Goal: Task Accomplishment & Management: Manage account settings

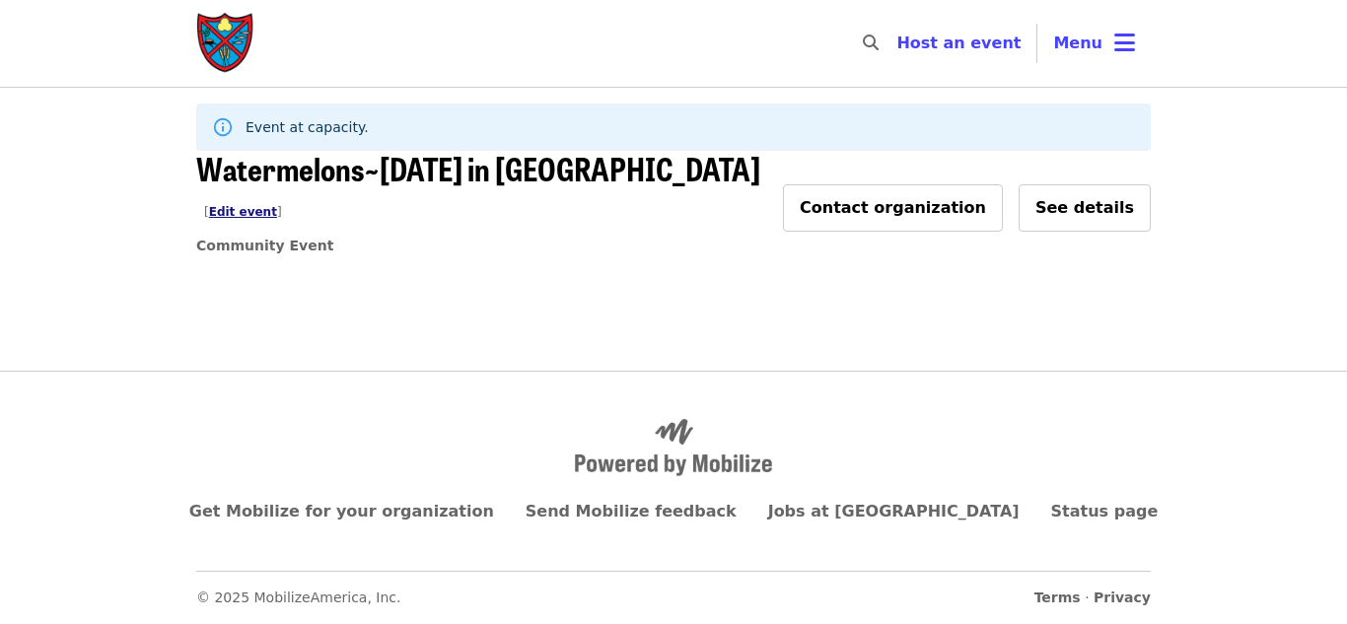
click at [277, 205] on link "Edit event" at bounding box center [243, 212] width 68 height 14
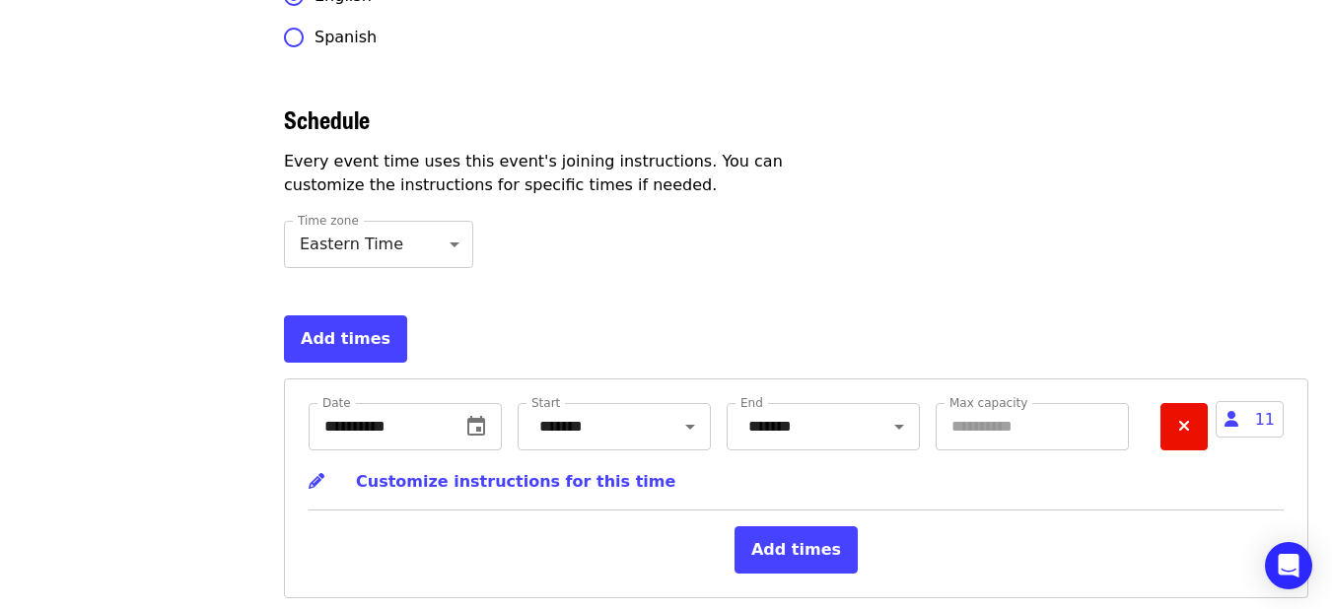
scroll to position [6135, 0]
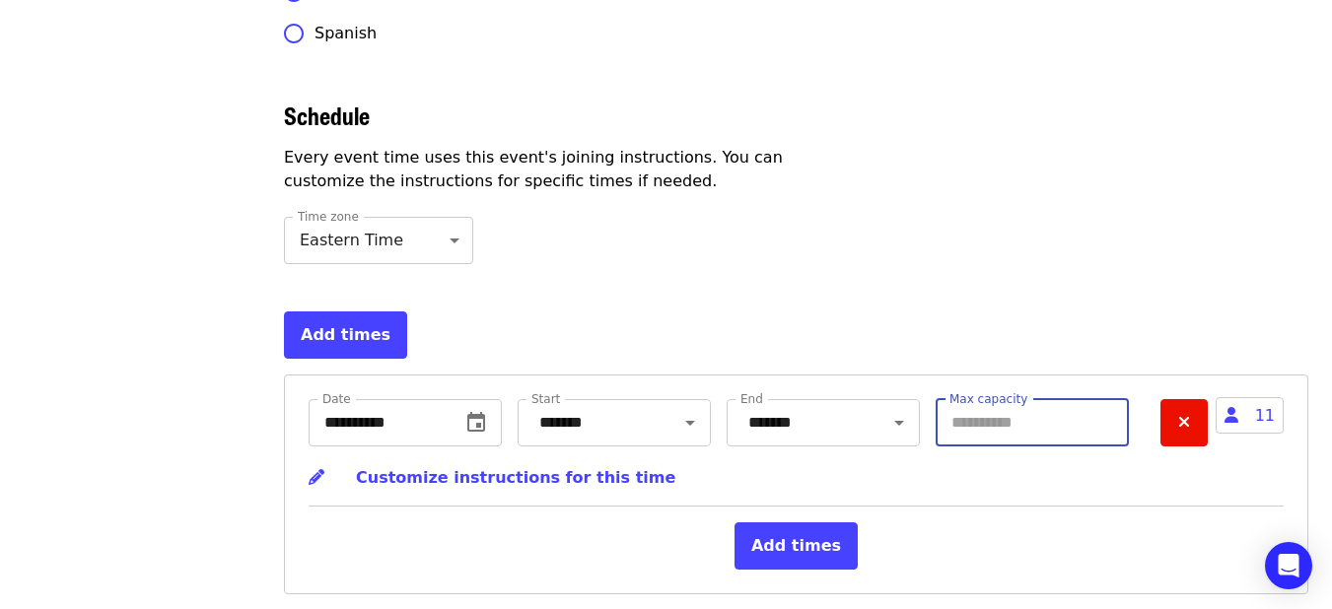
click at [971, 399] on input "**" at bounding box center [1032, 422] width 193 height 47
type input "*"
type input "**"
click at [790, 522] on button "Add times" at bounding box center [795, 545] width 123 height 47
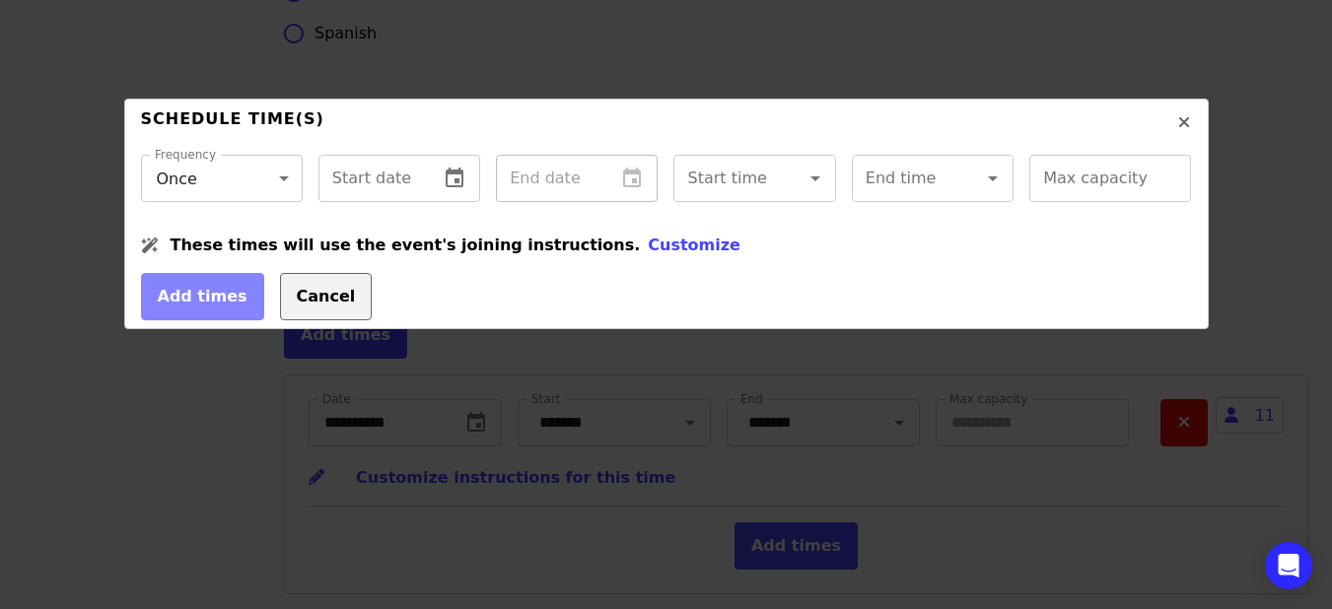
drag, startPoint x: 263, startPoint y: 313, endPoint x: 276, endPoint y: 321, distance: 15.6
click at [280, 313] on button "Cancel" at bounding box center [326, 296] width 93 height 47
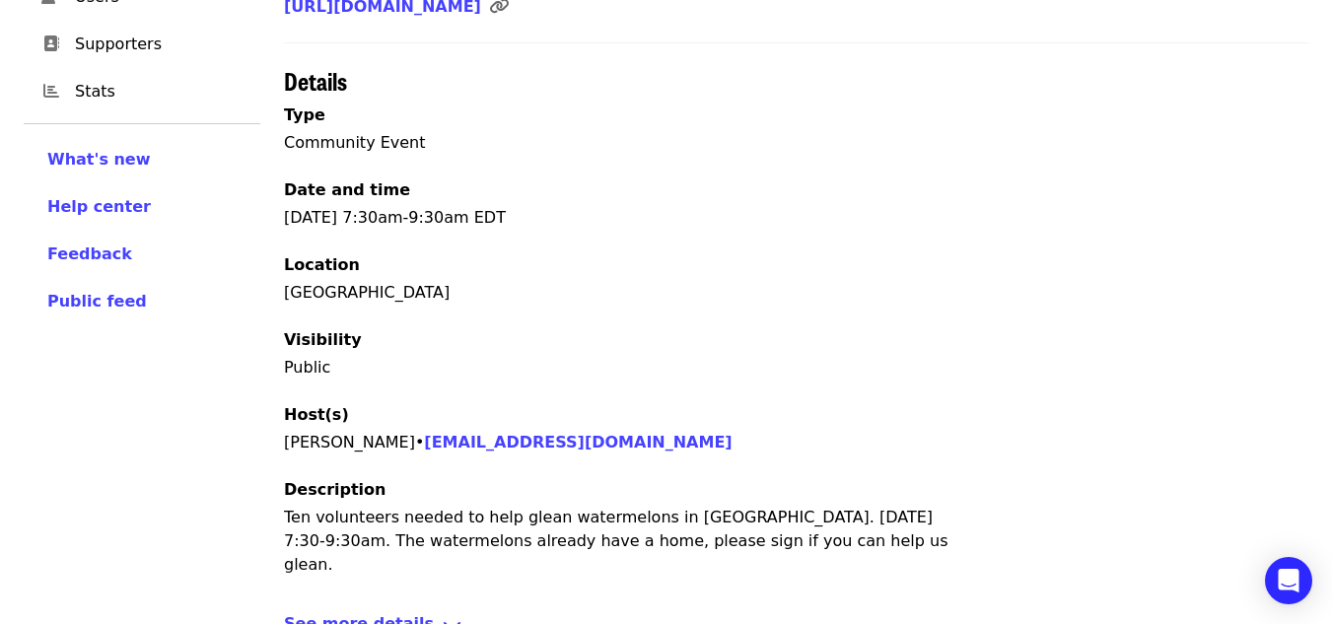
scroll to position [575, 0]
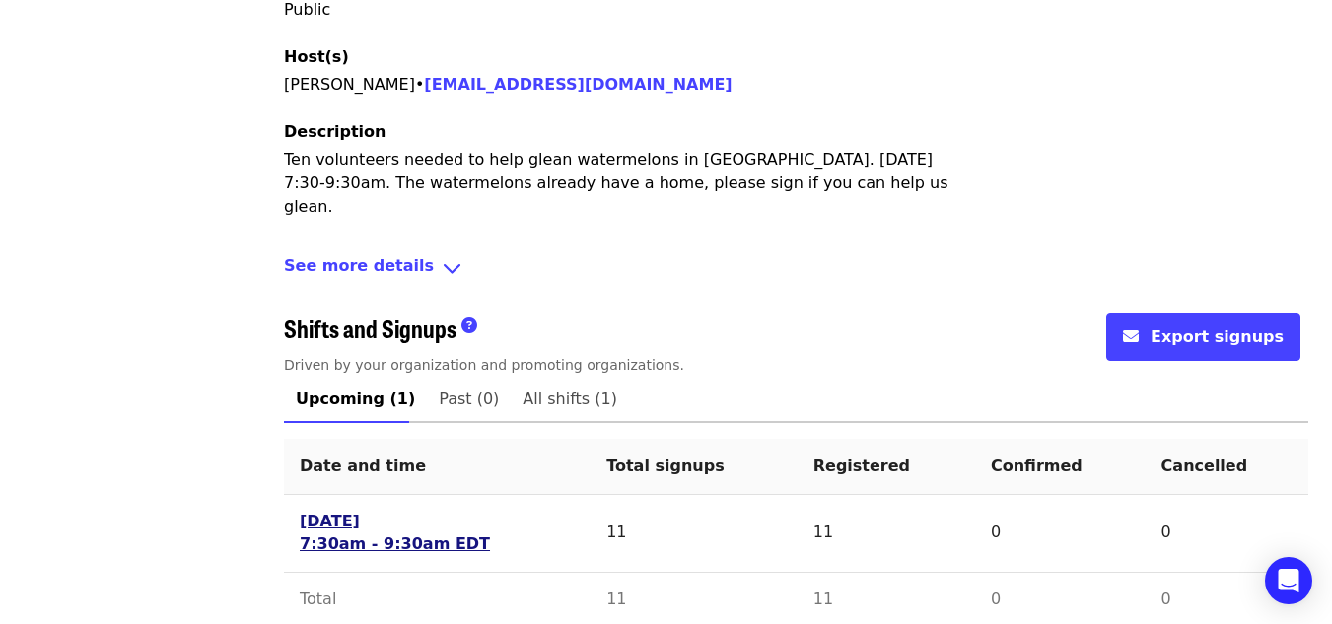
click at [321, 511] on link "[DATE] 7:30am - 9:30am EDT" at bounding box center [395, 533] width 190 height 45
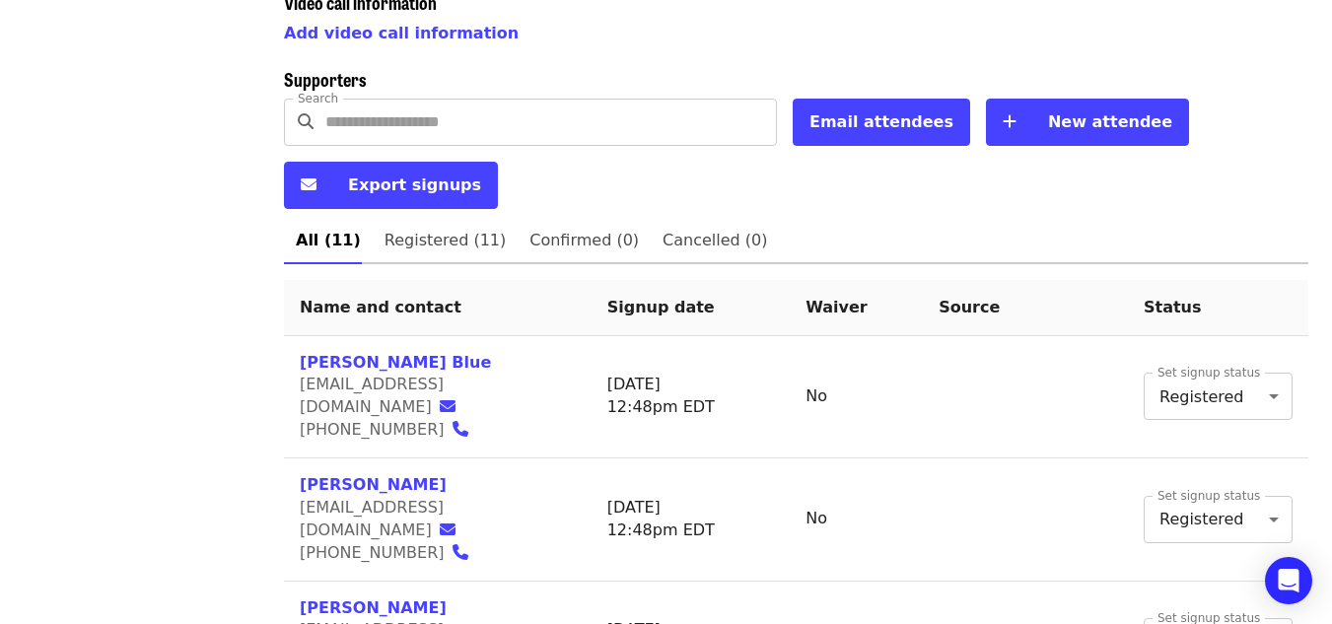
scroll to position [591, 0]
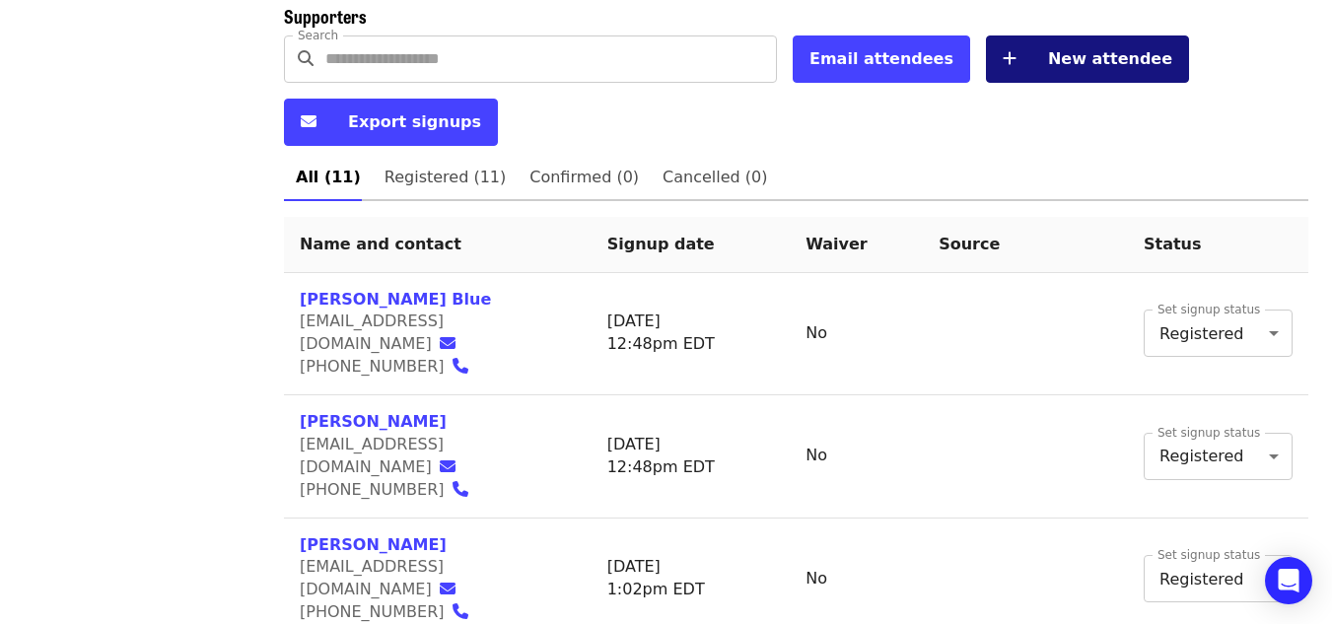
click at [1050, 60] on span "New attendee" at bounding box center [1110, 58] width 124 height 19
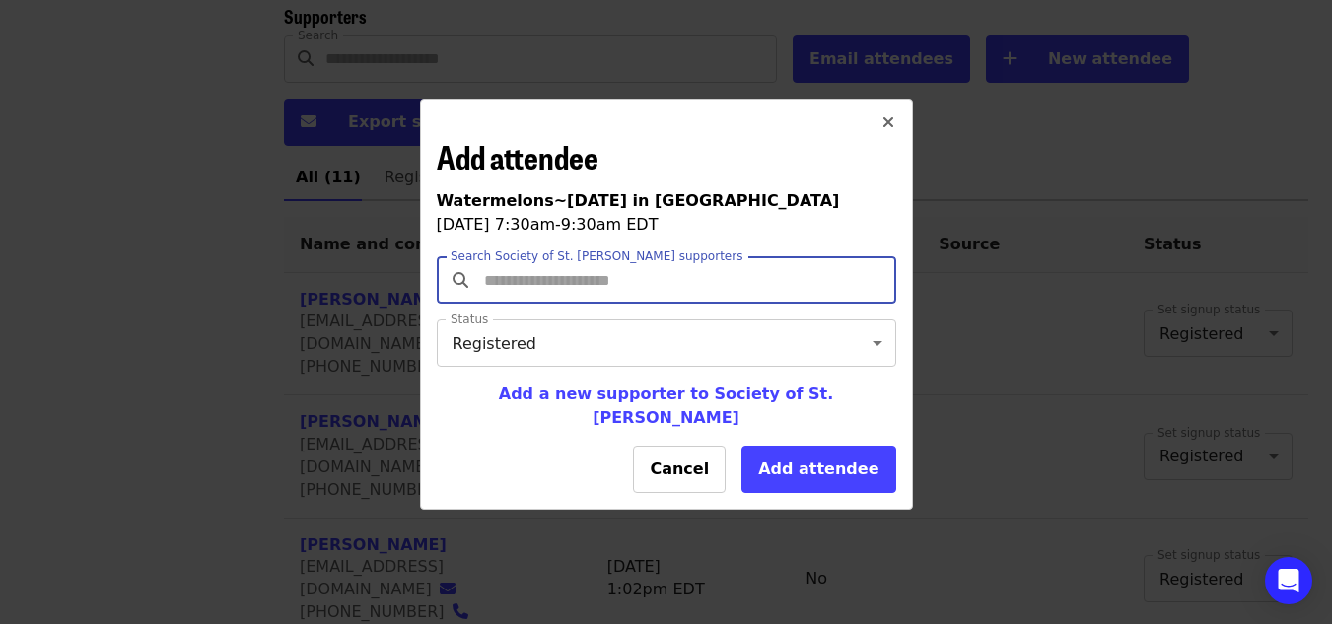
click at [535, 288] on input "Search Society of St. [PERSON_NAME] supporters" at bounding box center [669, 279] width 378 height 37
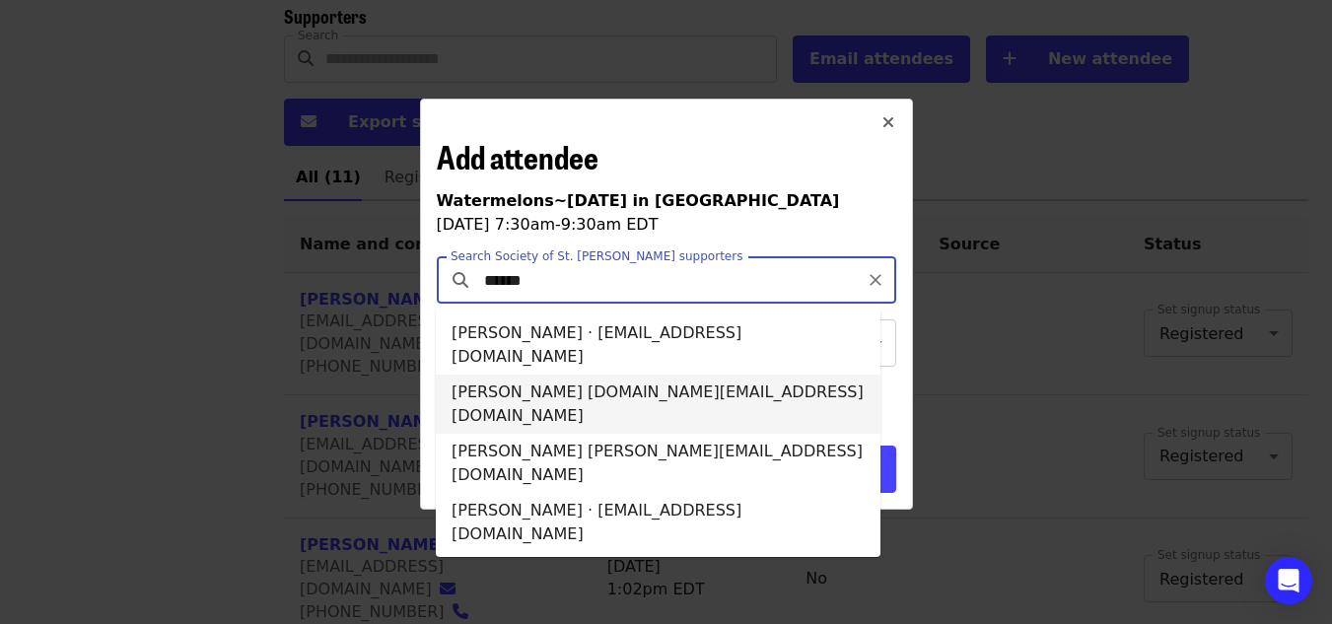
click at [572, 375] on li "[PERSON_NAME] [DOMAIN_NAME][EMAIL_ADDRESS][DOMAIN_NAME]" at bounding box center [658, 404] width 445 height 59
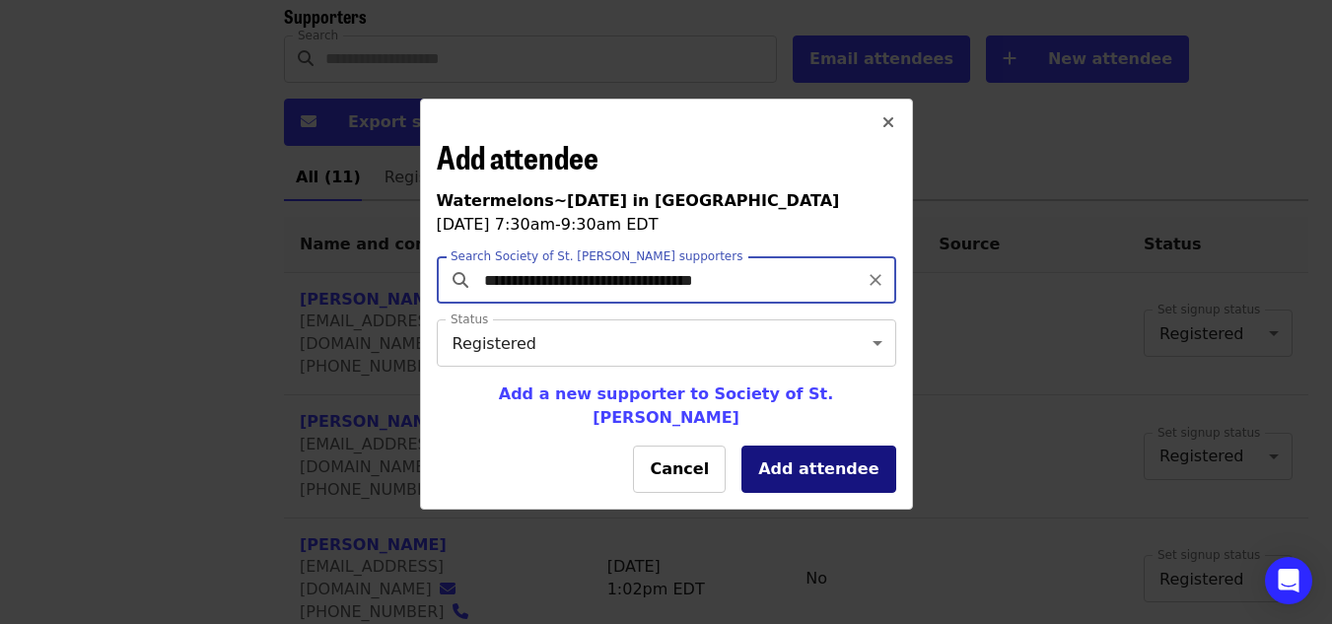
type input "**********"
click at [785, 465] on button "Add attendee" at bounding box center [818, 469] width 154 height 47
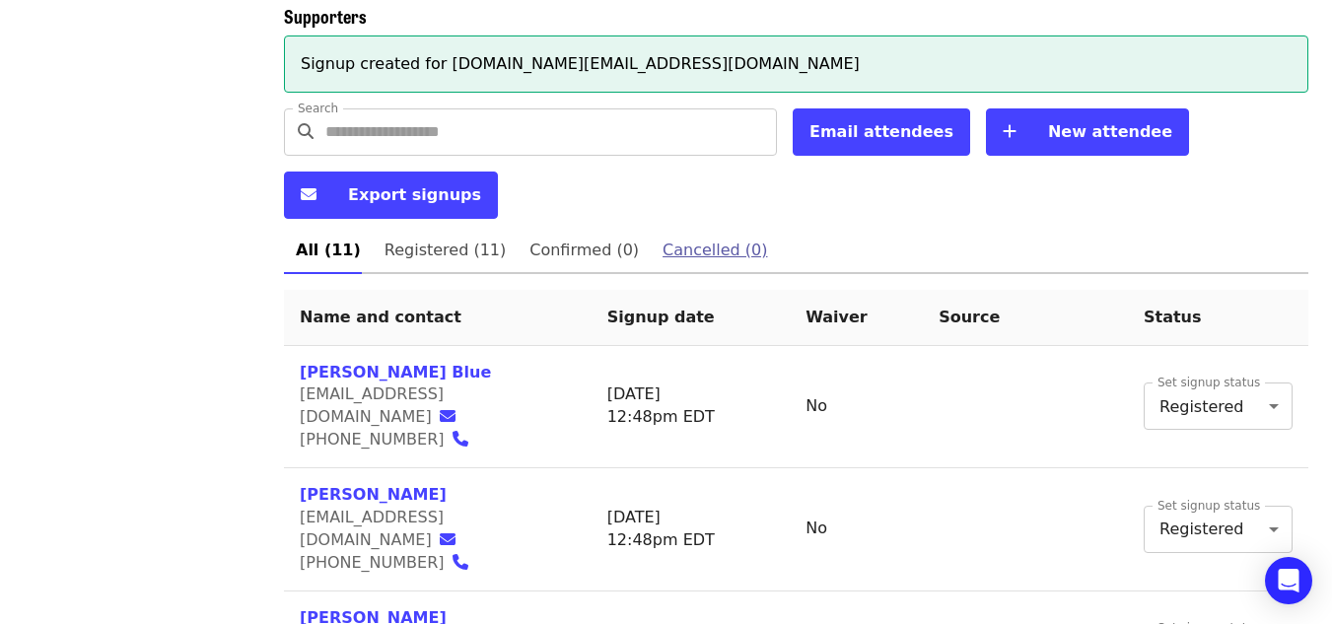
scroll to position [0, 0]
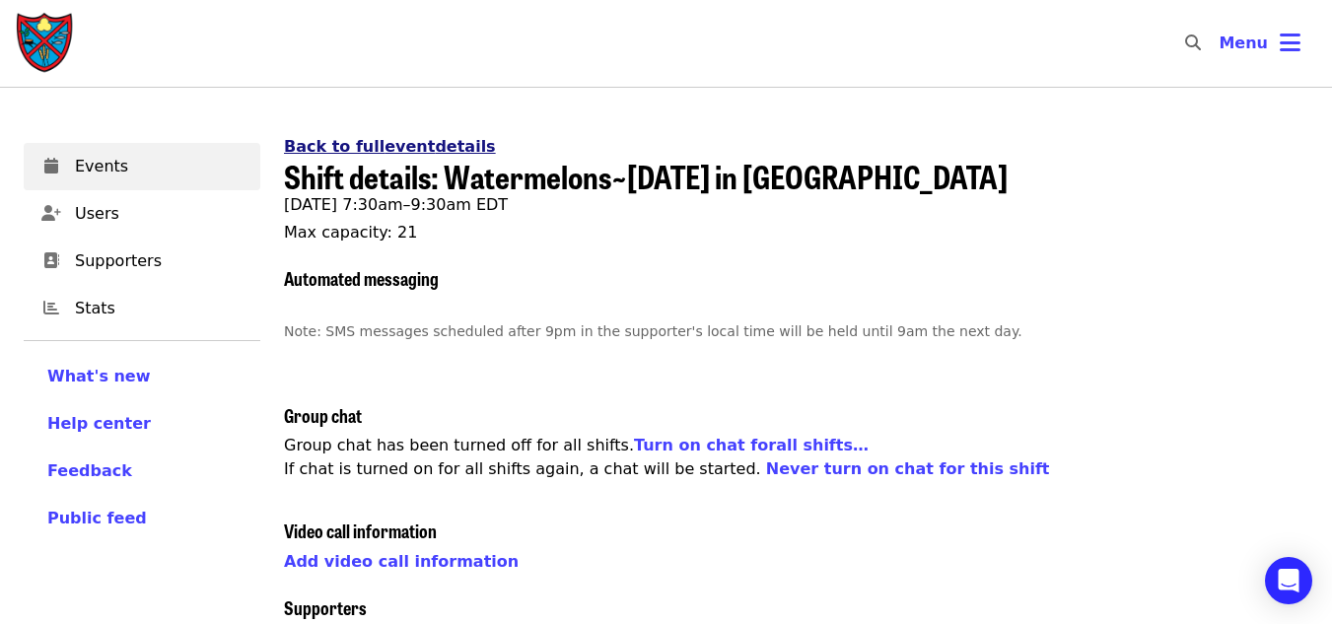
click at [441, 146] on link "Back to full event details" at bounding box center [390, 146] width 212 height 19
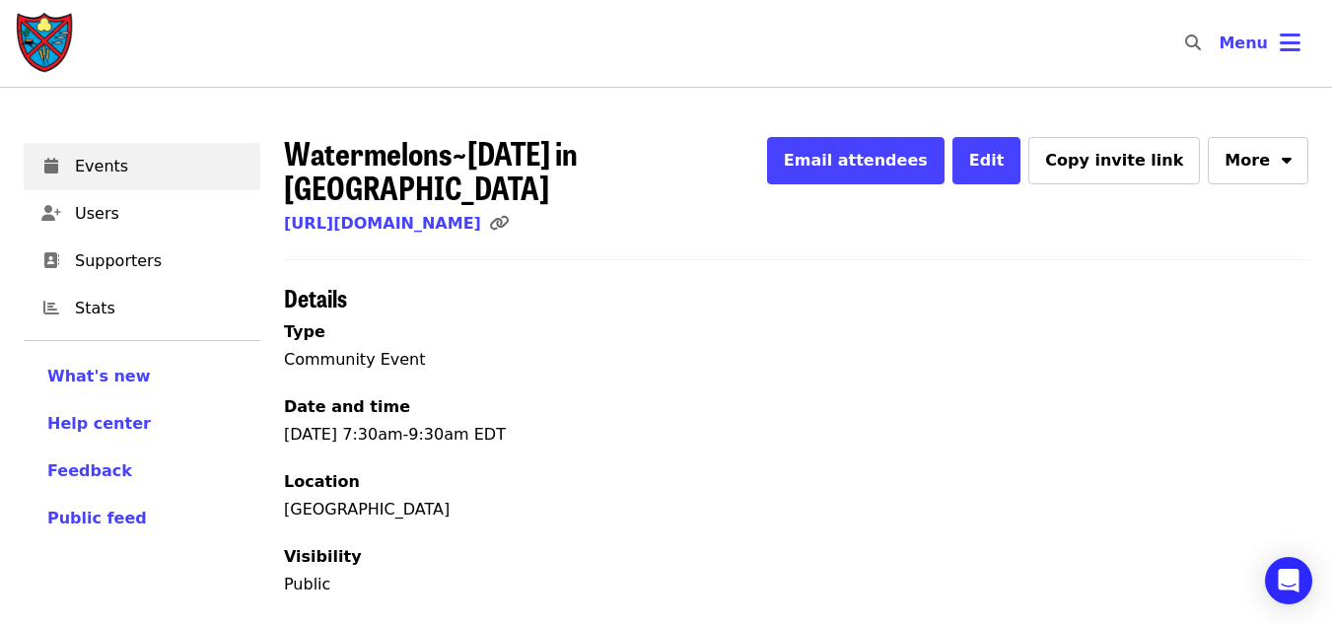
scroll to position [575, 0]
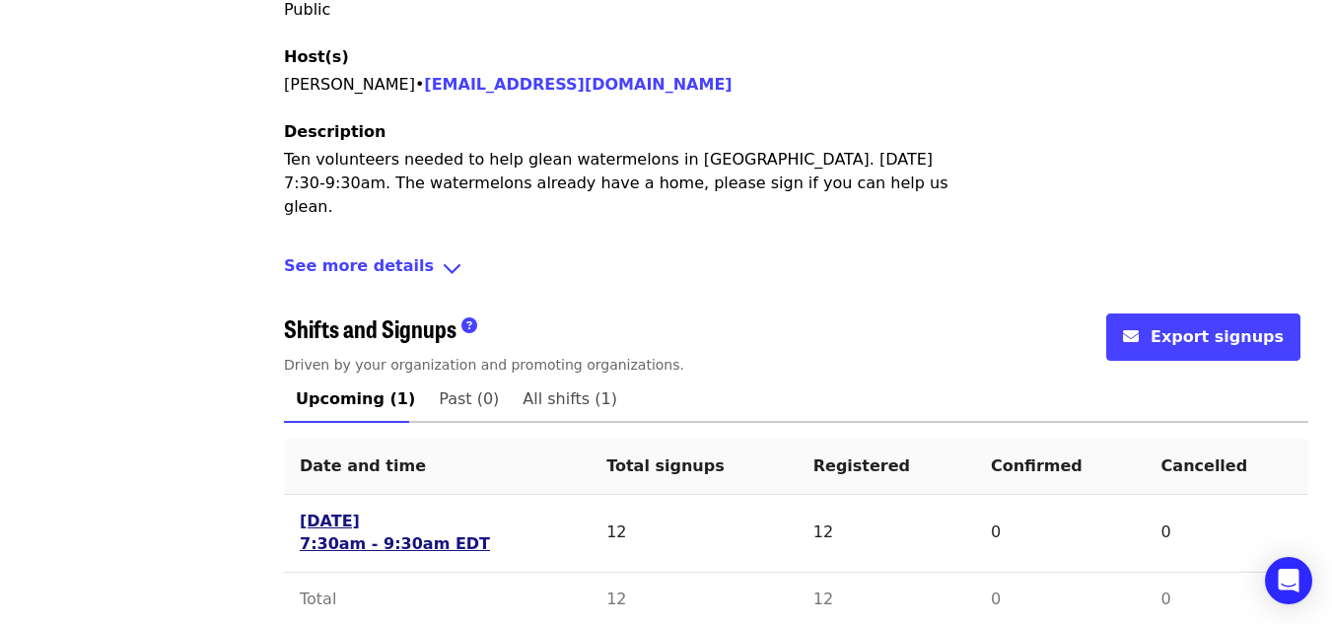
click at [361, 511] on link "[DATE] 7:30am - 9:30am EDT" at bounding box center [395, 533] width 190 height 45
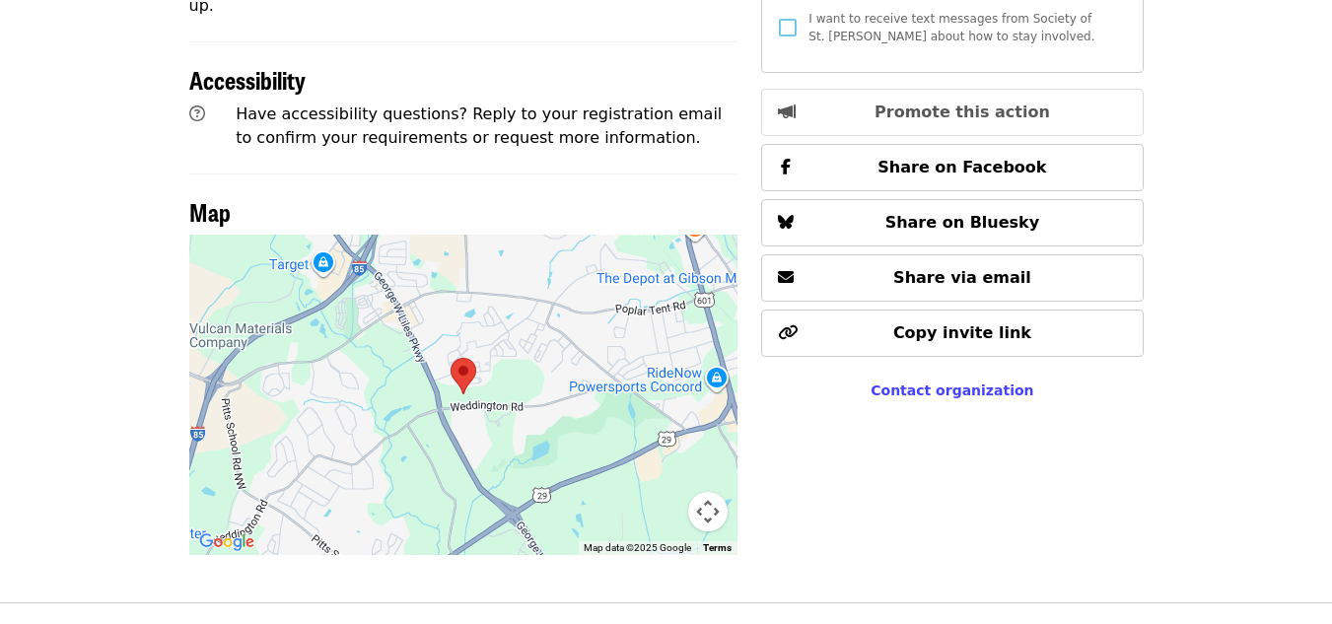
scroll to position [1130, 0]
